Goal: Information Seeking & Learning: Understand process/instructions

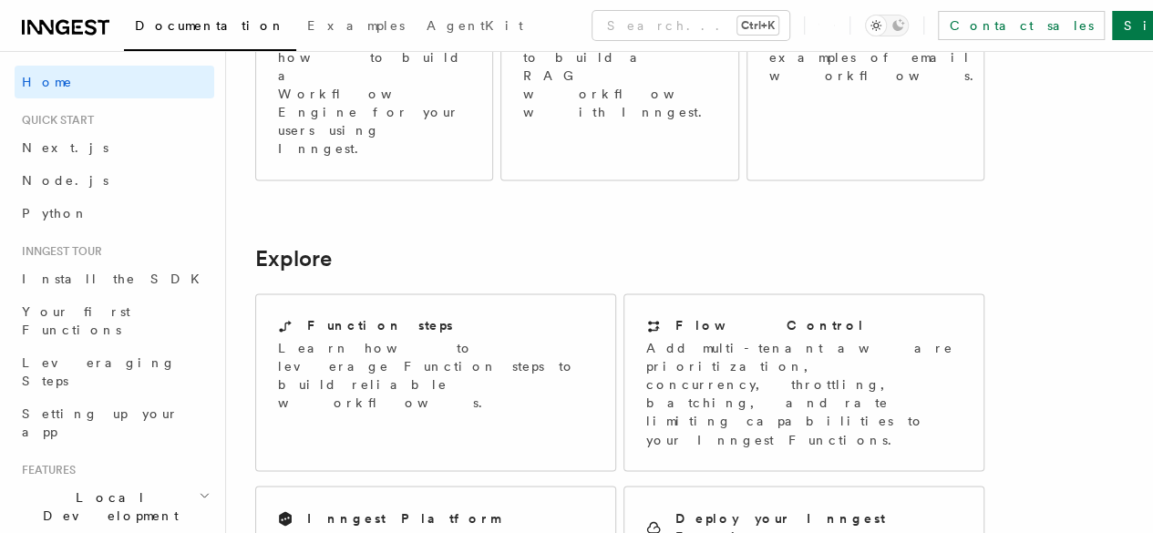
scroll to position [1284, 0]
click at [82, 181] on link "Node.js" at bounding box center [115, 180] width 200 height 33
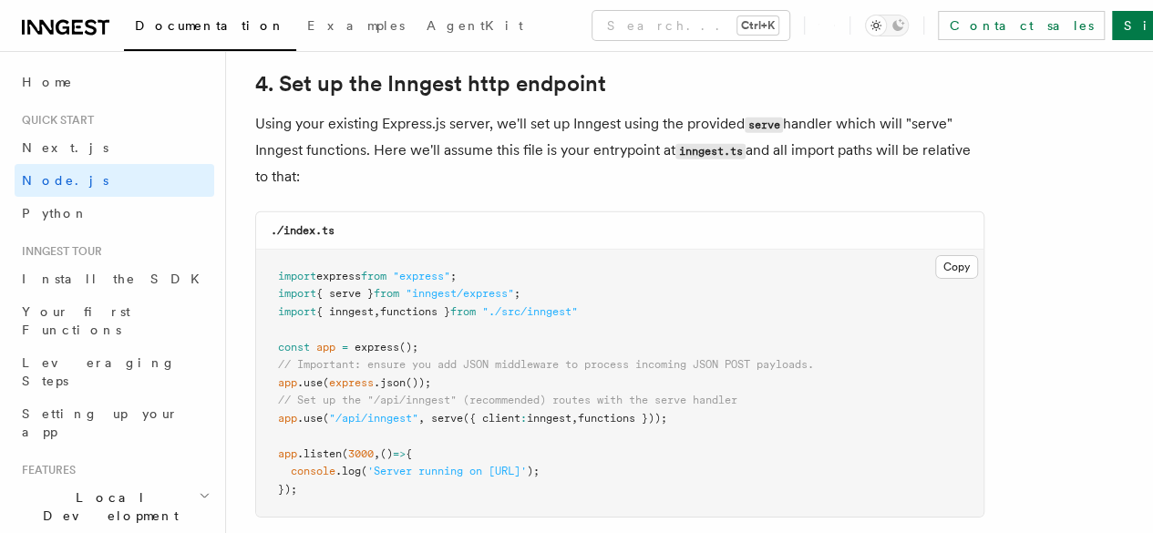
scroll to position [2774, 0]
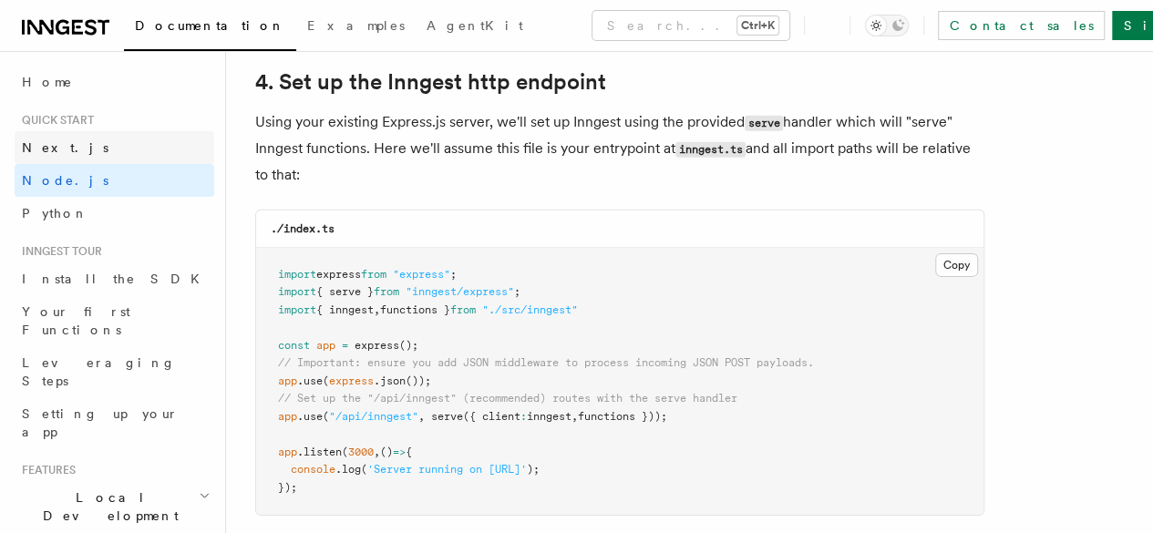
click at [71, 147] on link "Next.js" at bounding box center [115, 147] width 200 height 33
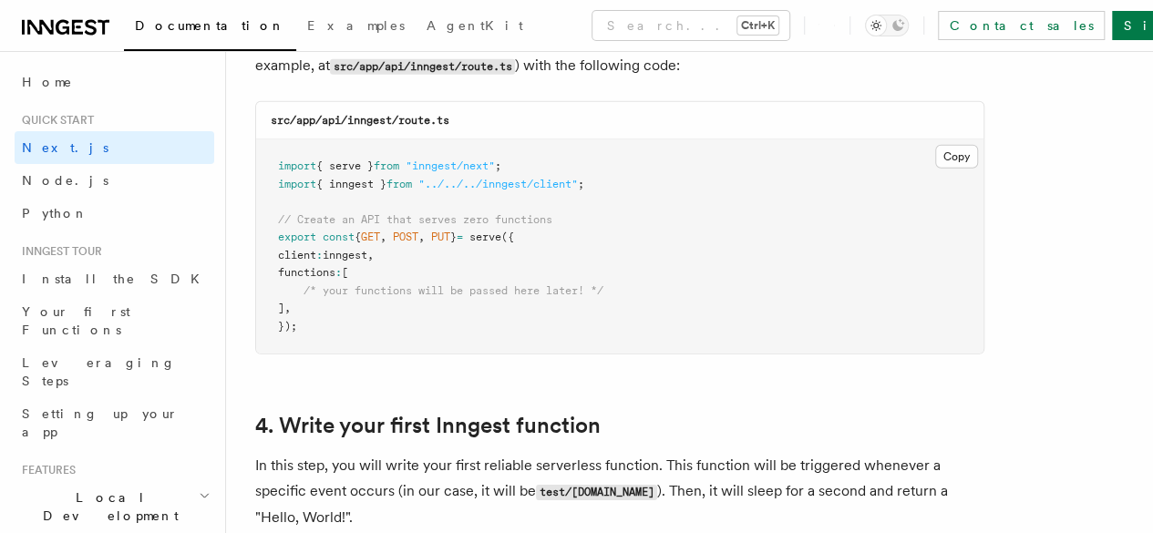
scroll to position [2571, 0]
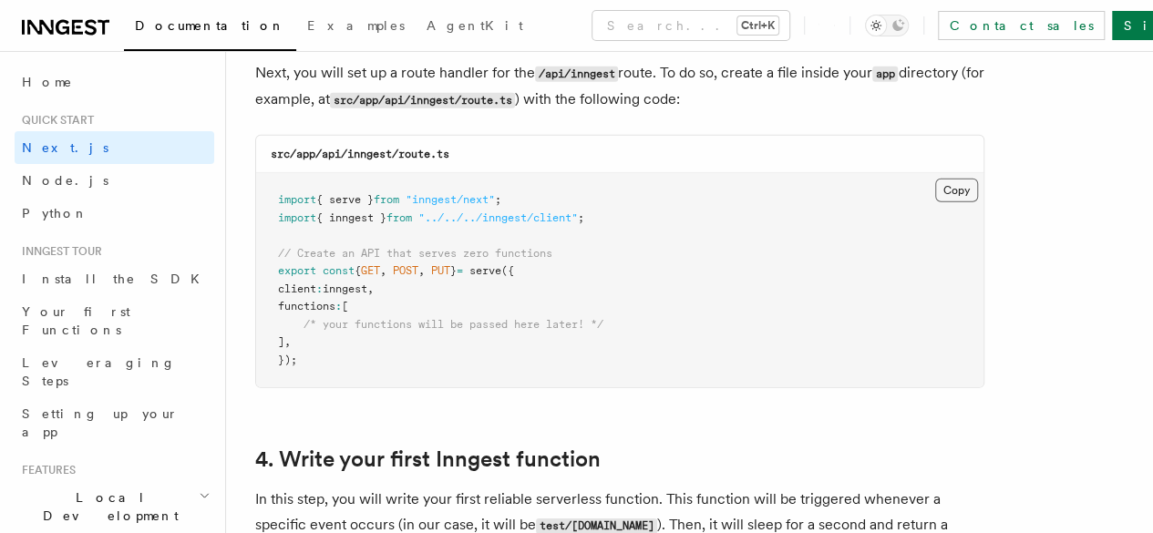
click at [935, 179] on button "Copy Copied" at bounding box center [956, 191] width 43 height 24
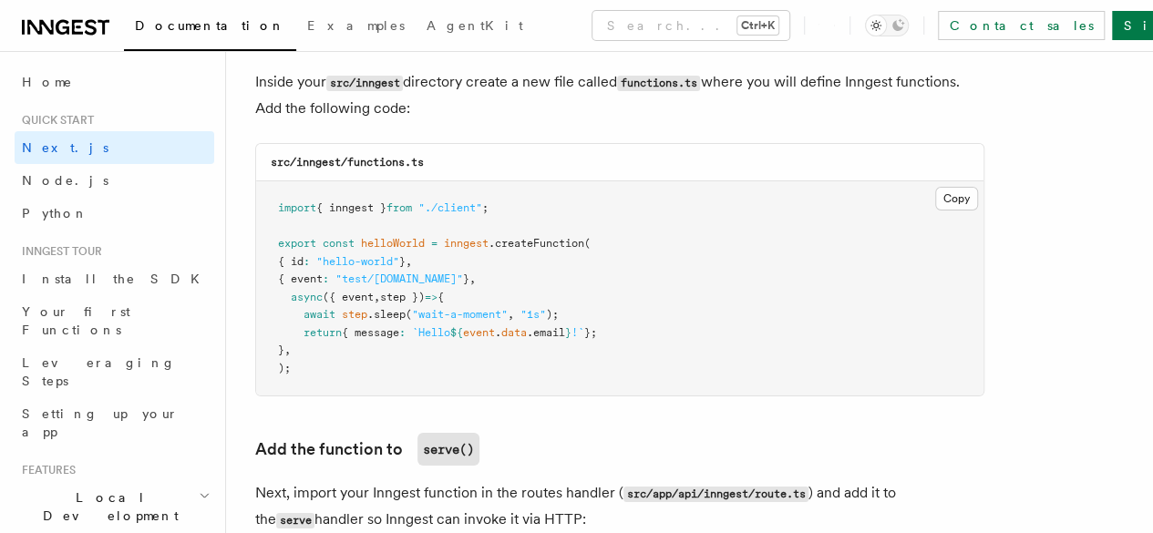
scroll to position [3240, 0]
click at [935, 186] on button "Copy Copied" at bounding box center [956, 198] width 43 height 24
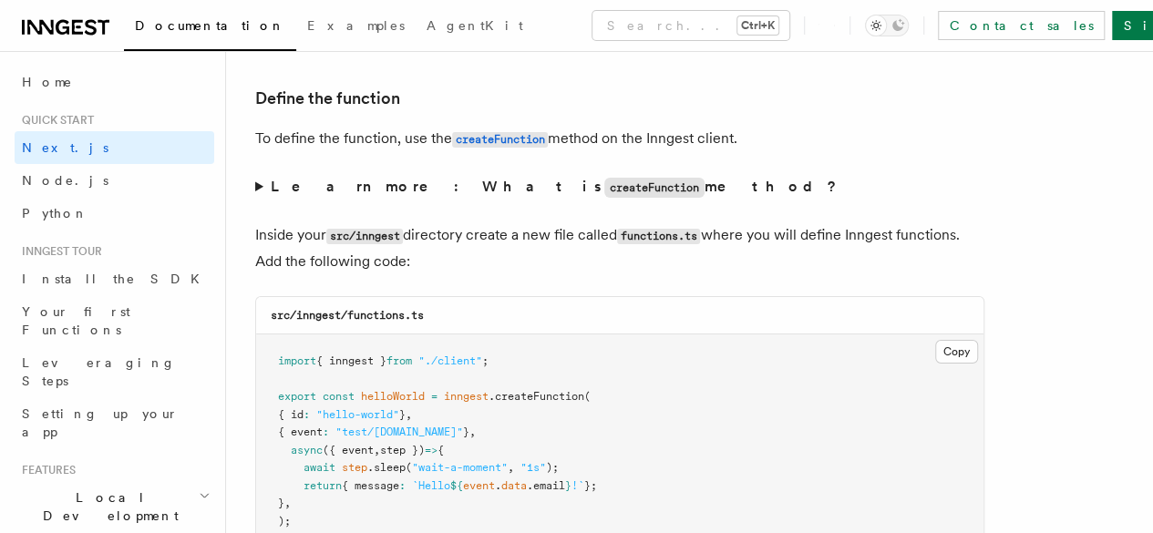
scroll to position [3174, 0]
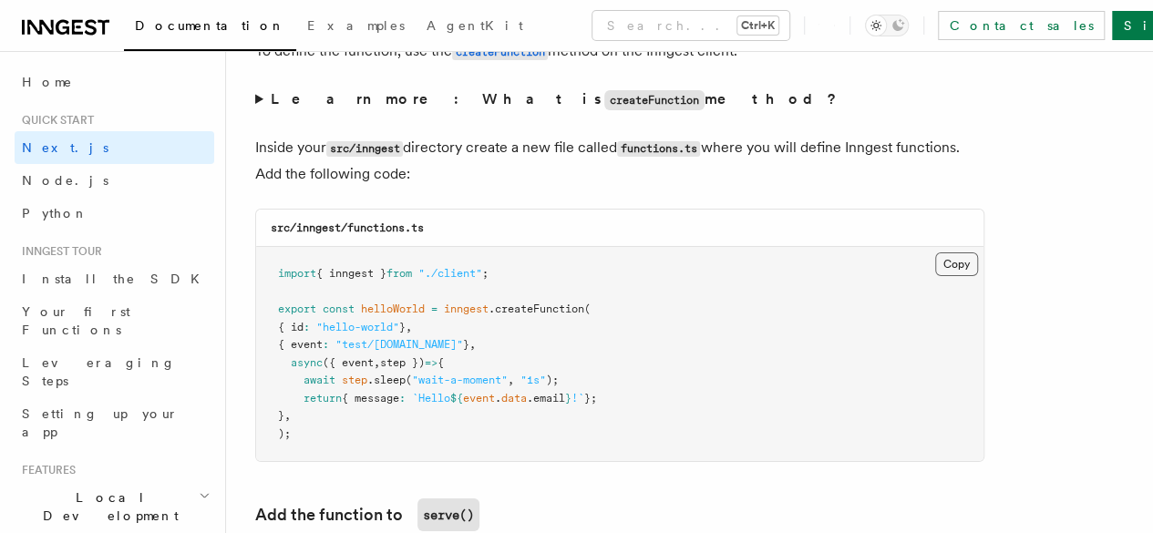
click at [935, 253] on button "Copy Copied" at bounding box center [956, 265] width 43 height 24
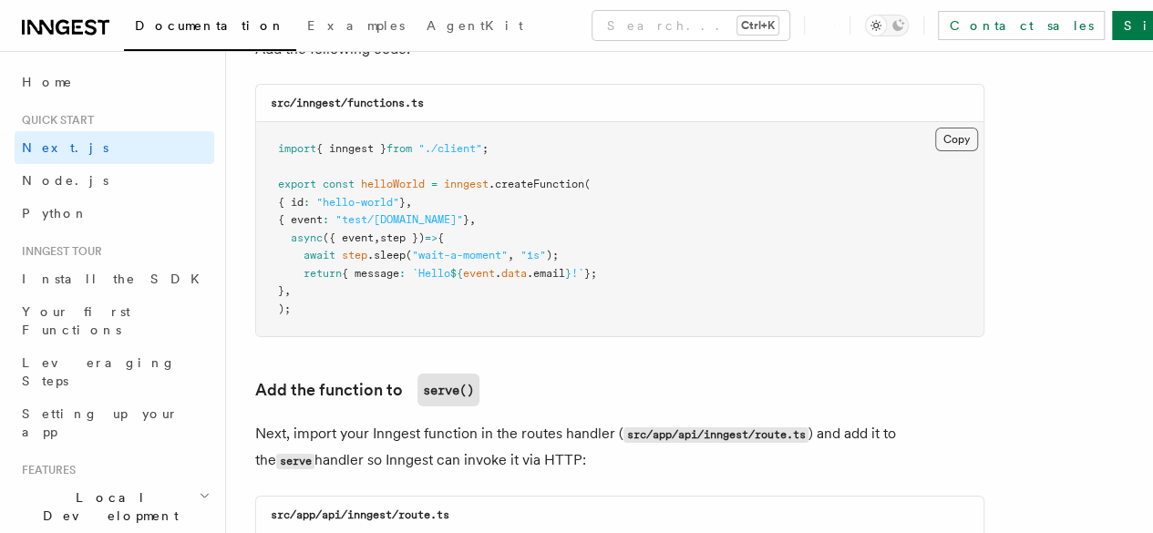
scroll to position [3300, 0]
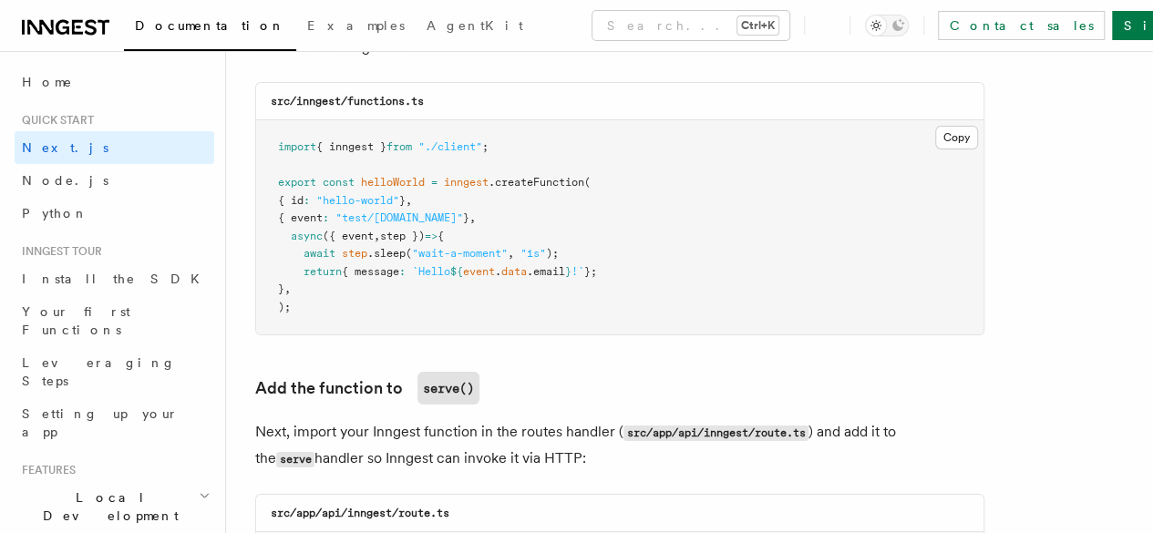
click at [779, 372] on h3 "Add the function to serve()" at bounding box center [619, 388] width 729 height 33
